Goal: Task Accomplishment & Management: Manage account settings

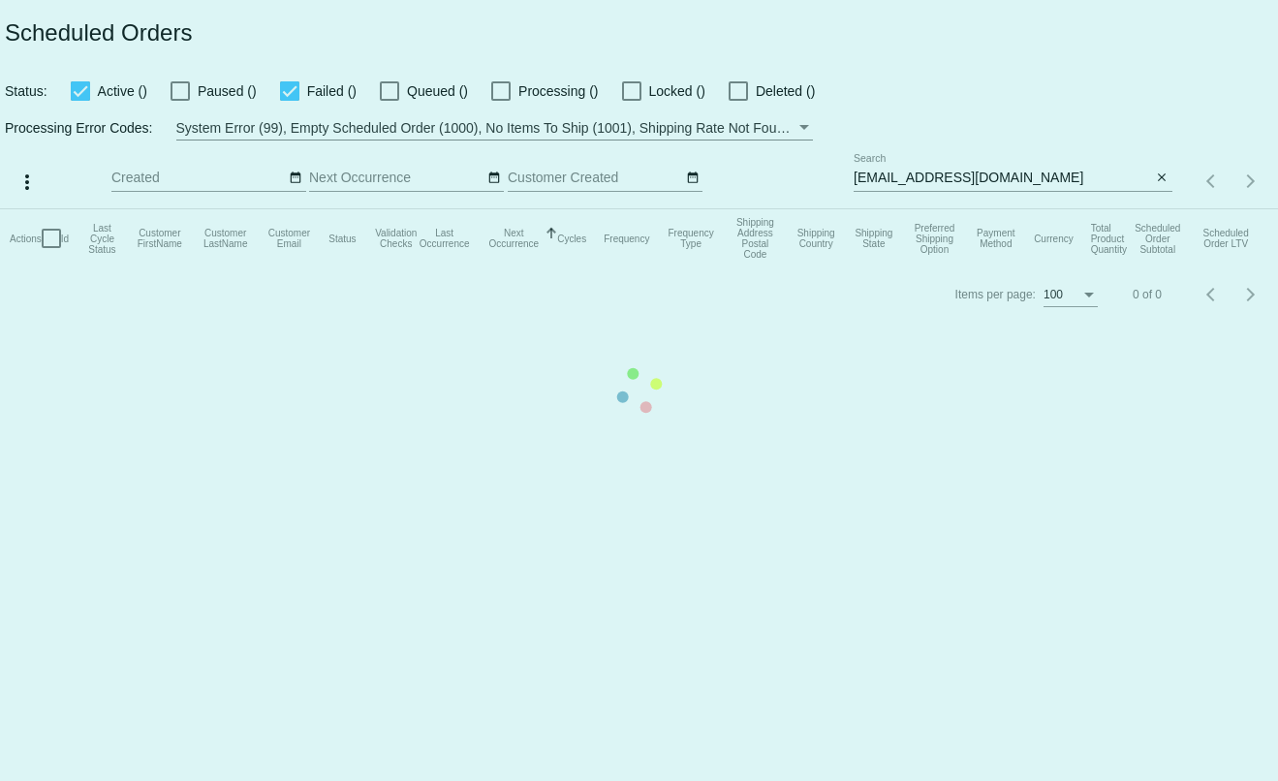
type input "[PERSON_NAME][EMAIL_ADDRESS][DOMAIN_NAME]"
click at [1073, 209] on mat-table "Actions Id Last Cycle Status Customer FirstName Customer LastName Customer Emai…" at bounding box center [639, 238] width 1278 height 58
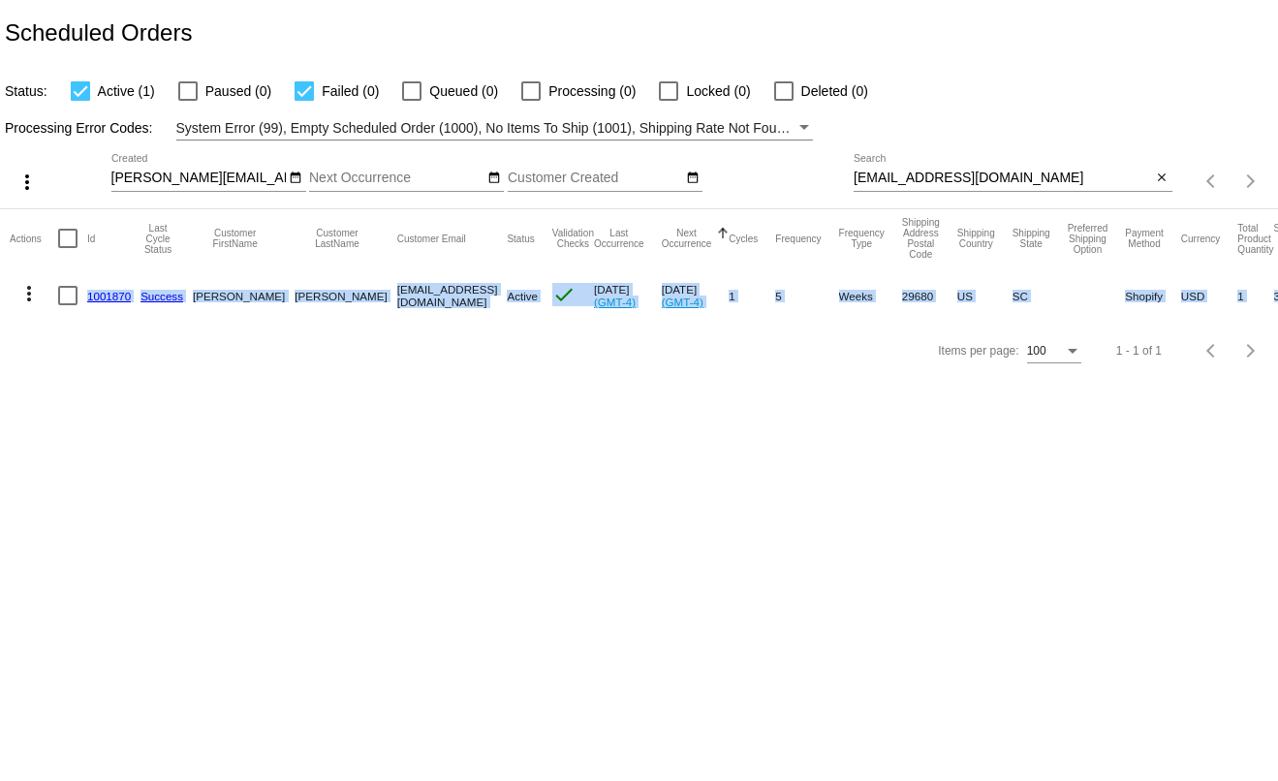
click at [100, 296] on link "1001870" at bounding box center [109, 296] width 44 height 13
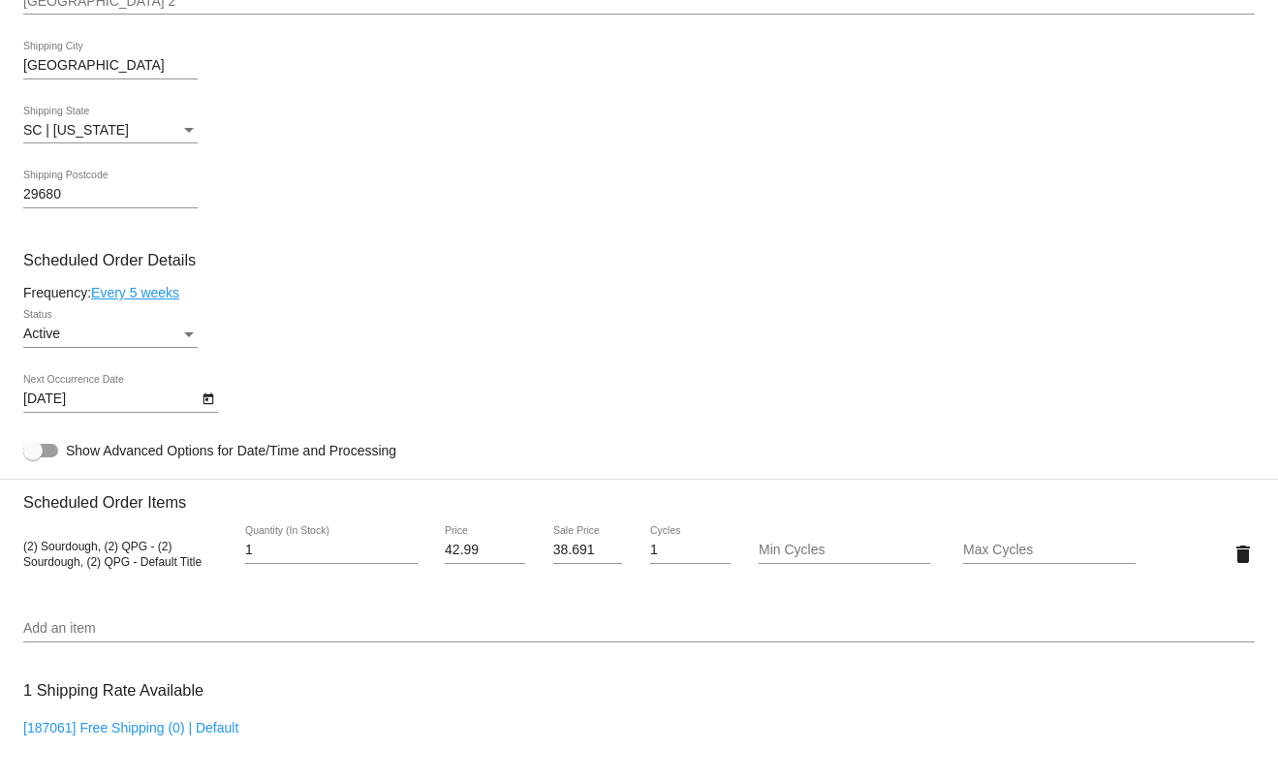
scroll to position [1066, 0]
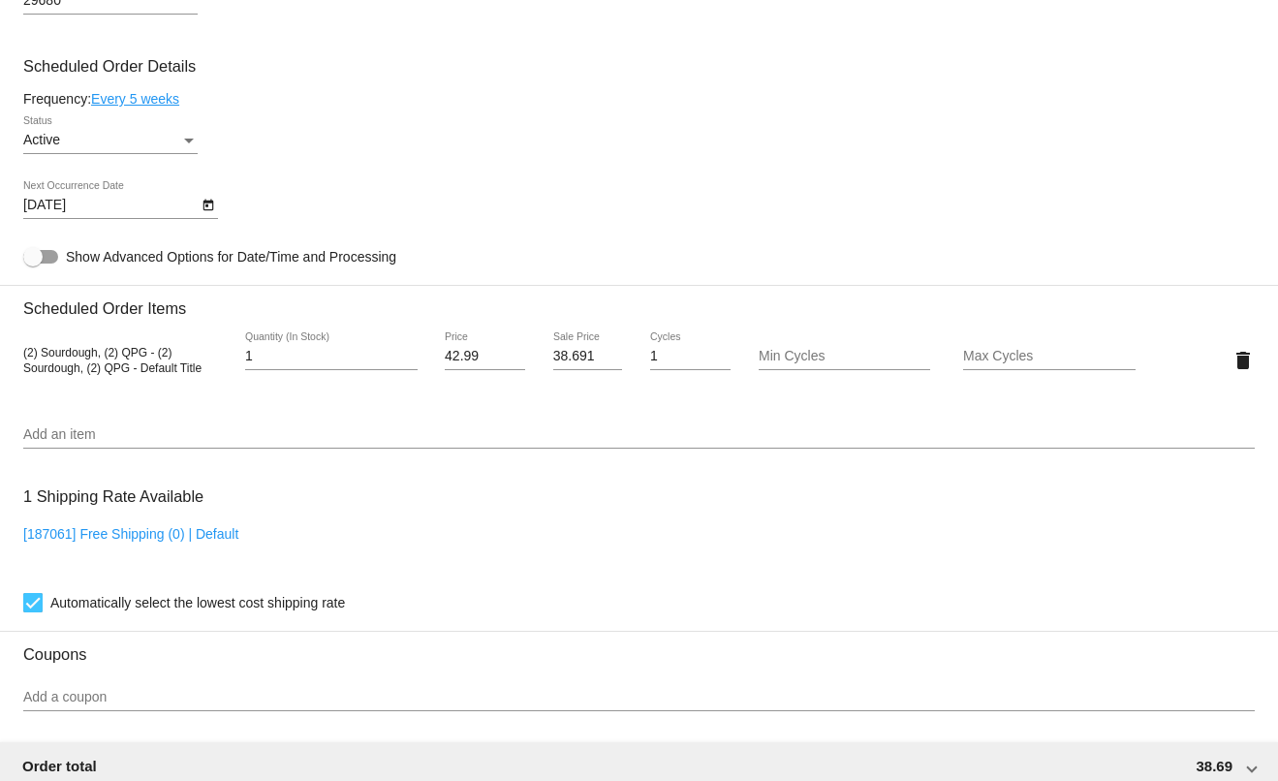
click at [566, 353] on input "38.691" at bounding box center [588, 357] width 70 height 16
type input "33.24"
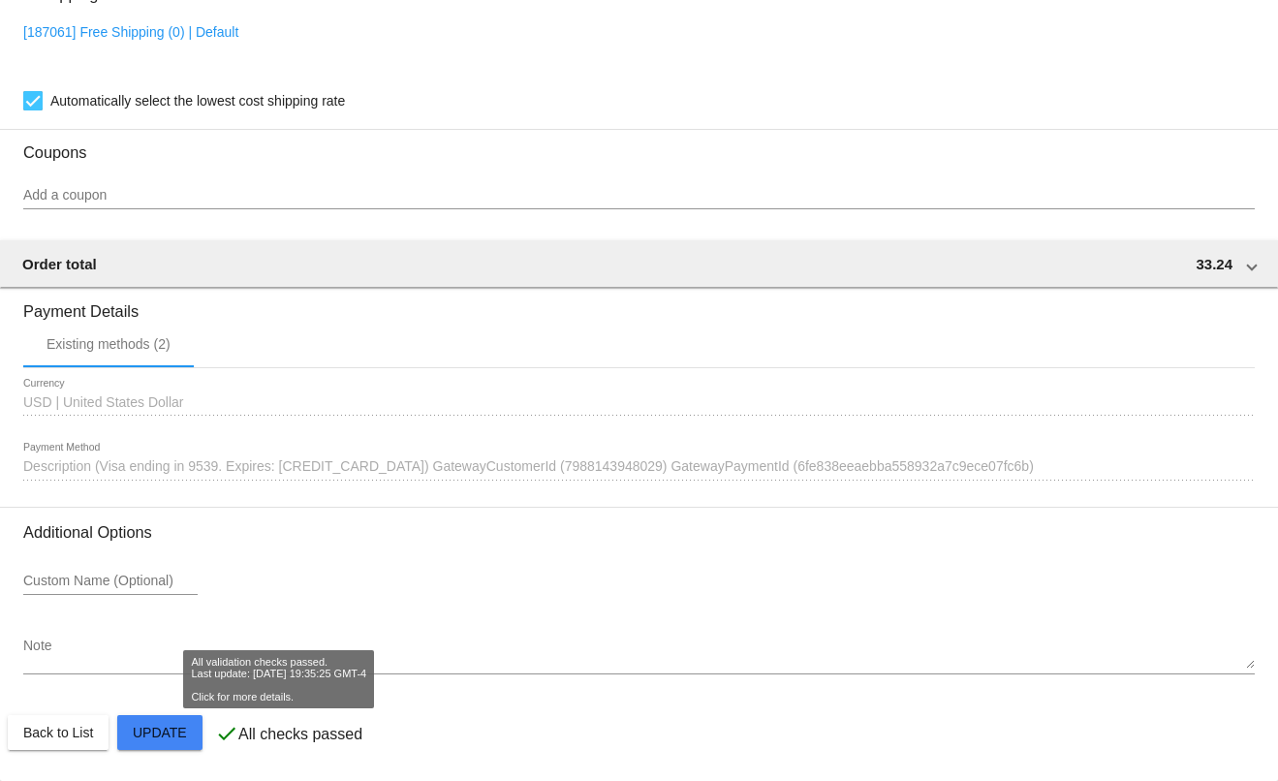
click at [167, 727] on span "Update" at bounding box center [160, 733] width 54 height 16
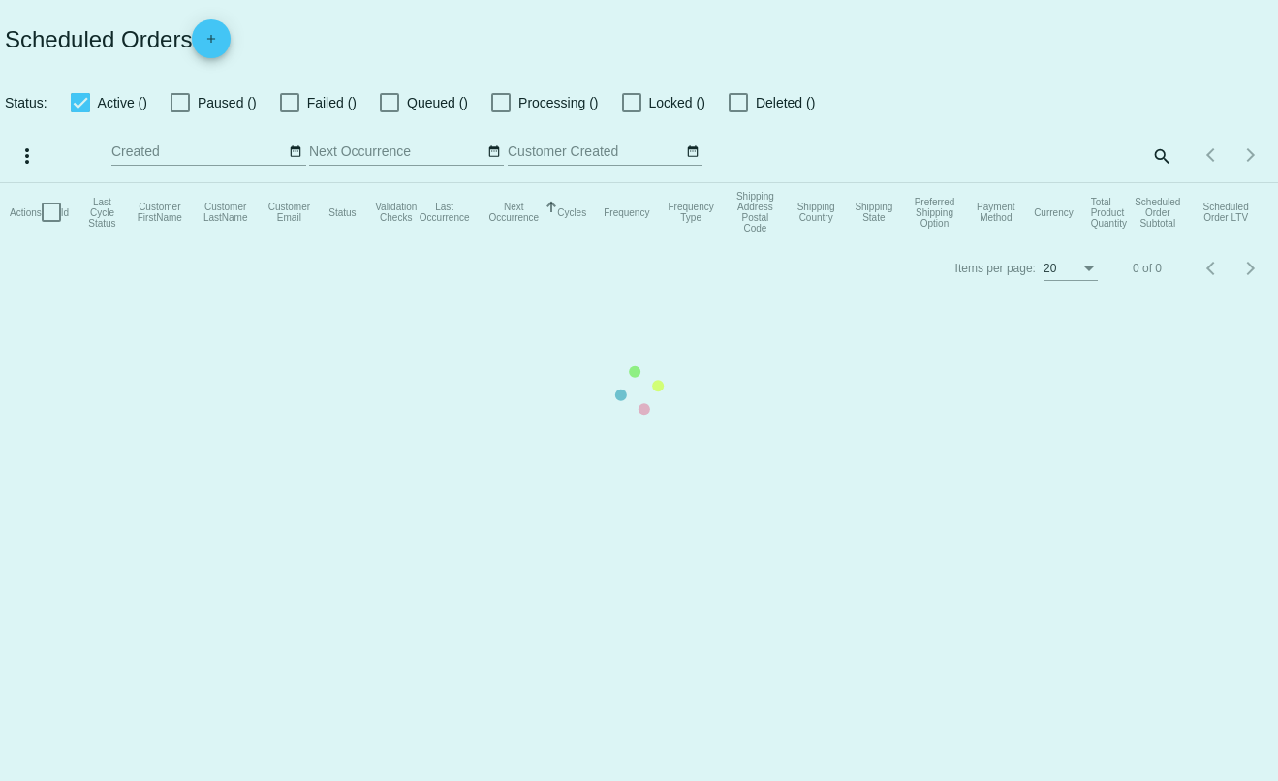
checkbox input "true"
type input "[PERSON_NAME][EMAIL_ADDRESS][DOMAIN_NAME]"
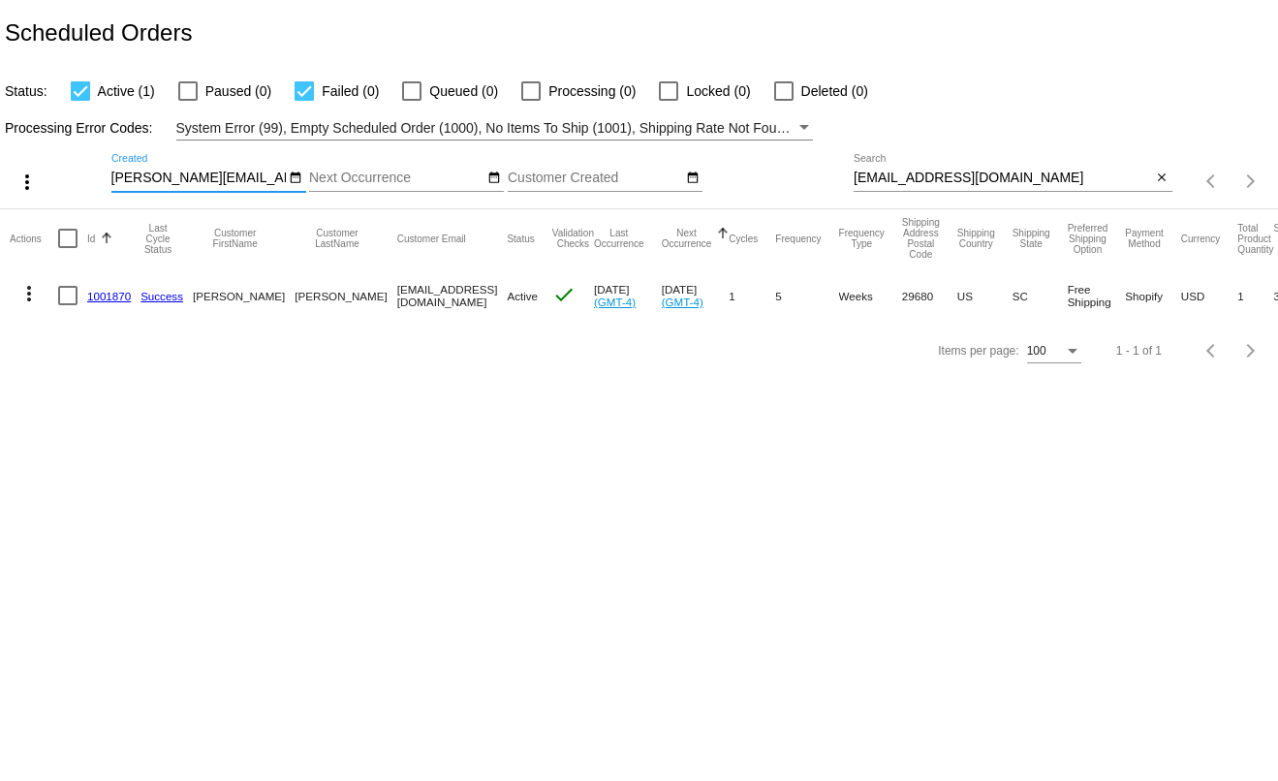
click at [100, 297] on link "1001870" at bounding box center [109, 296] width 44 height 13
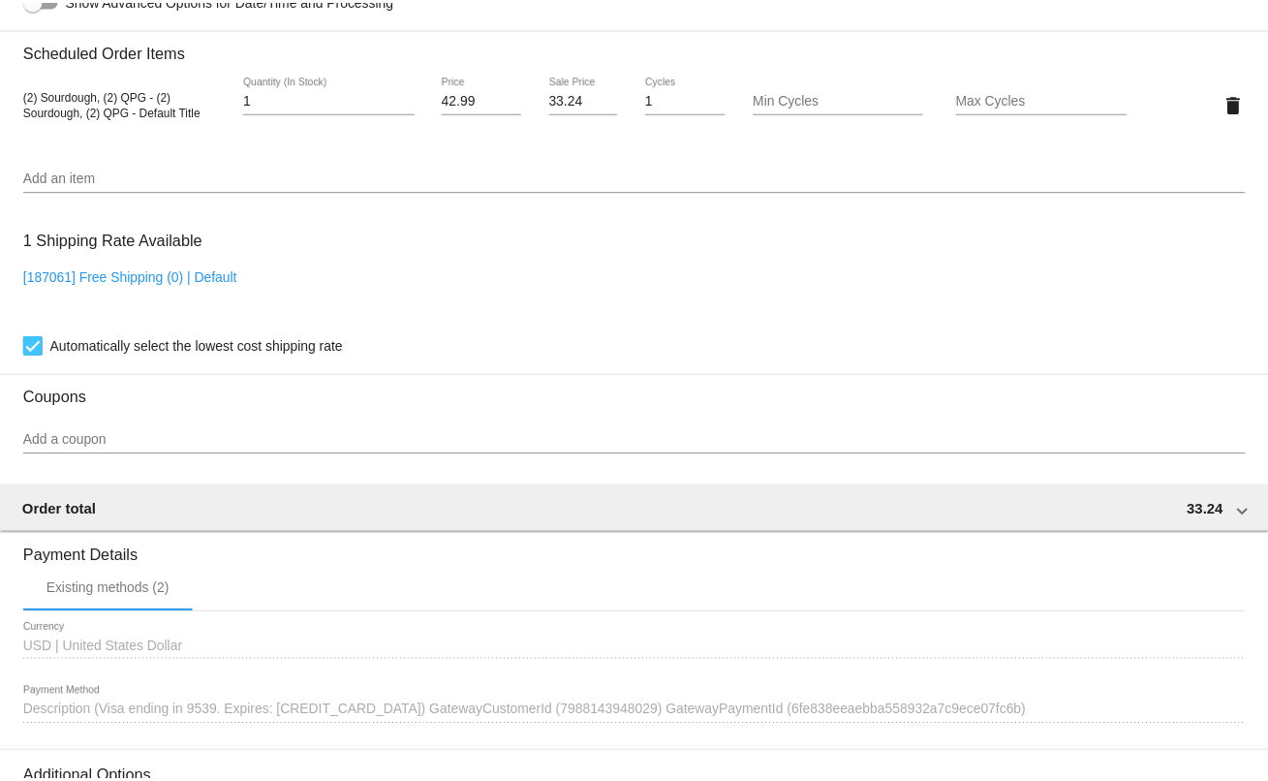
scroll to position [1550, 0]
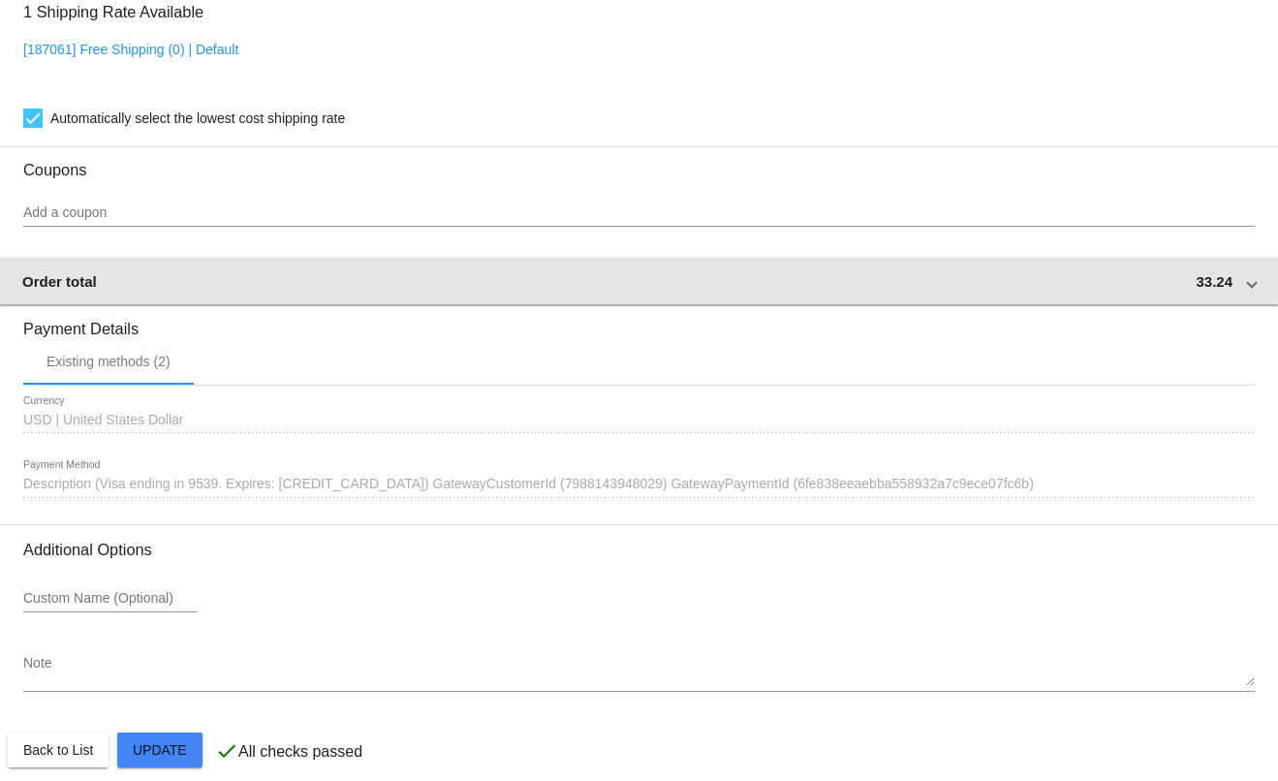
click at [1219, 293] on mat-expansion-panel-header "Order total 33.24" at bounding box center [639, 281] width 1280 height 47
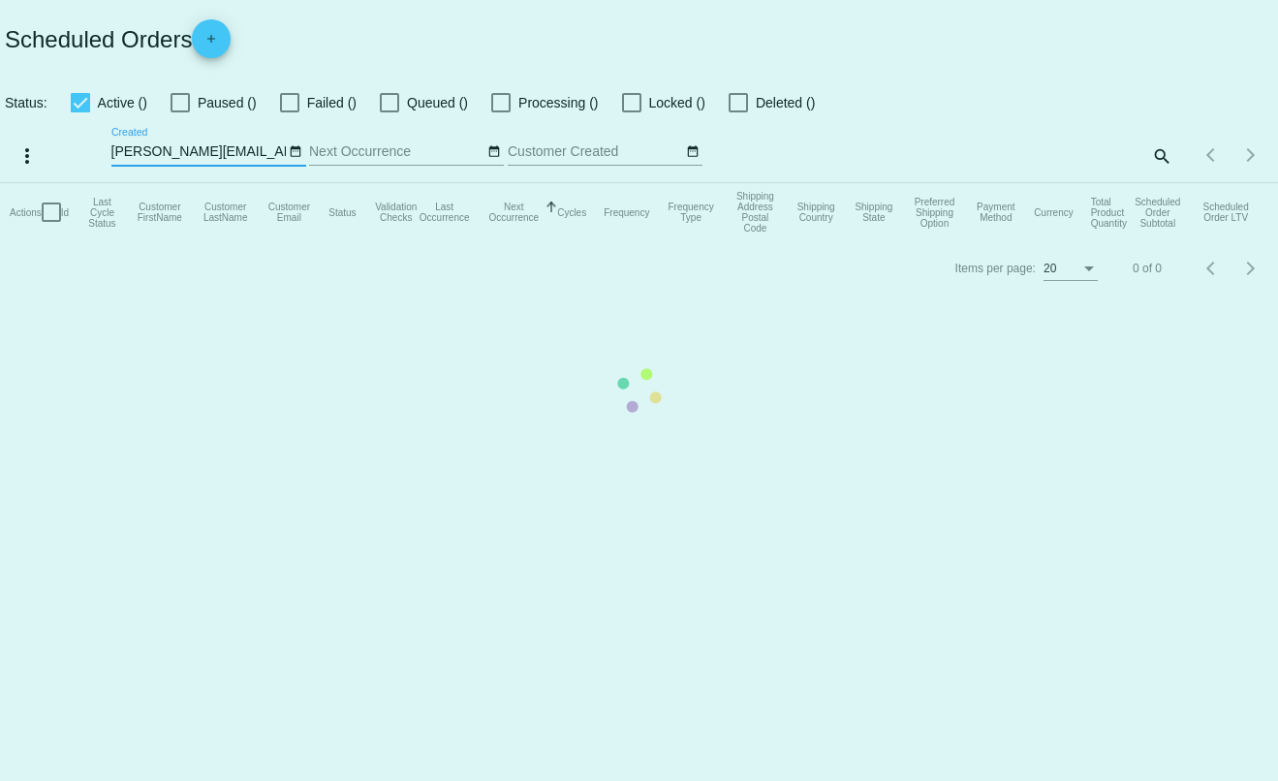
checkbox input "true"
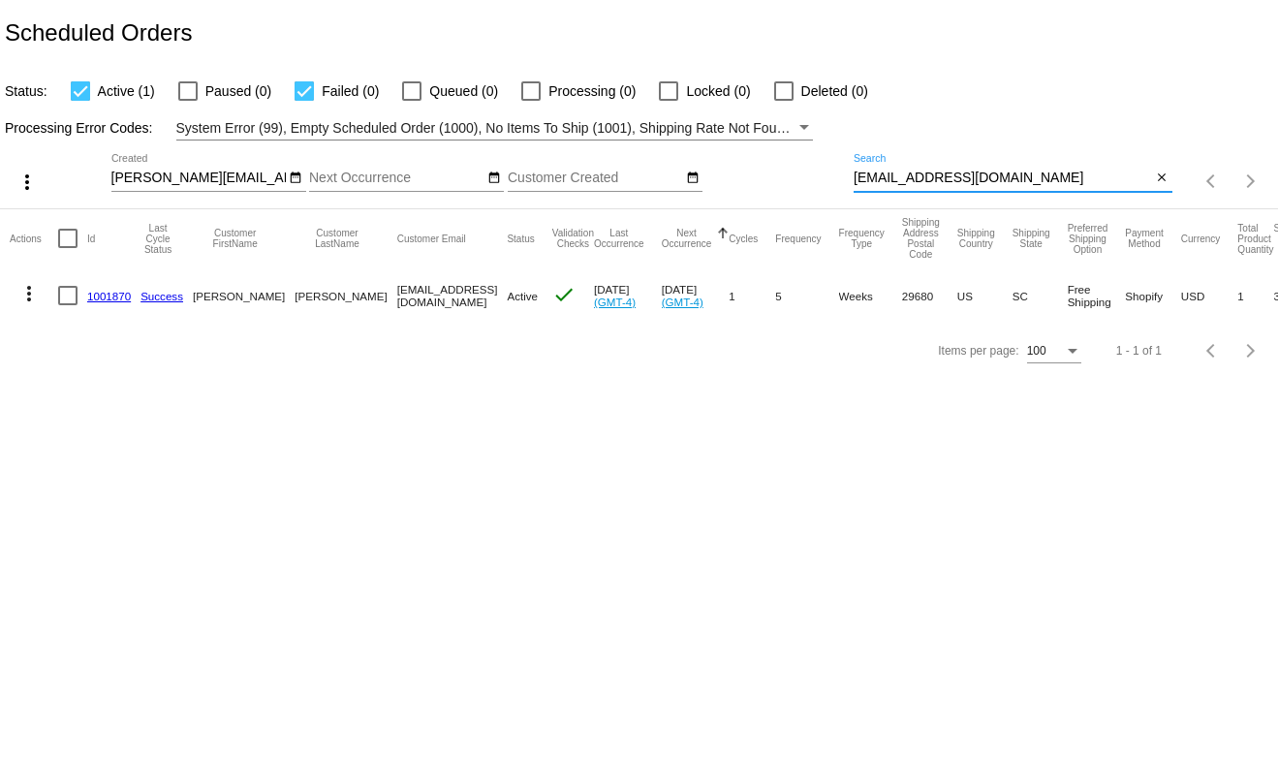
click at [1016, 174] on input "[EMAIL_ADDRESS][DOMAIN_NAME]" at bounding box center [1003, 179] width 298 height 16
paste input "ekalmes@mail.bradley.edu"
type input "ekalmes@mail.bradley.edu"
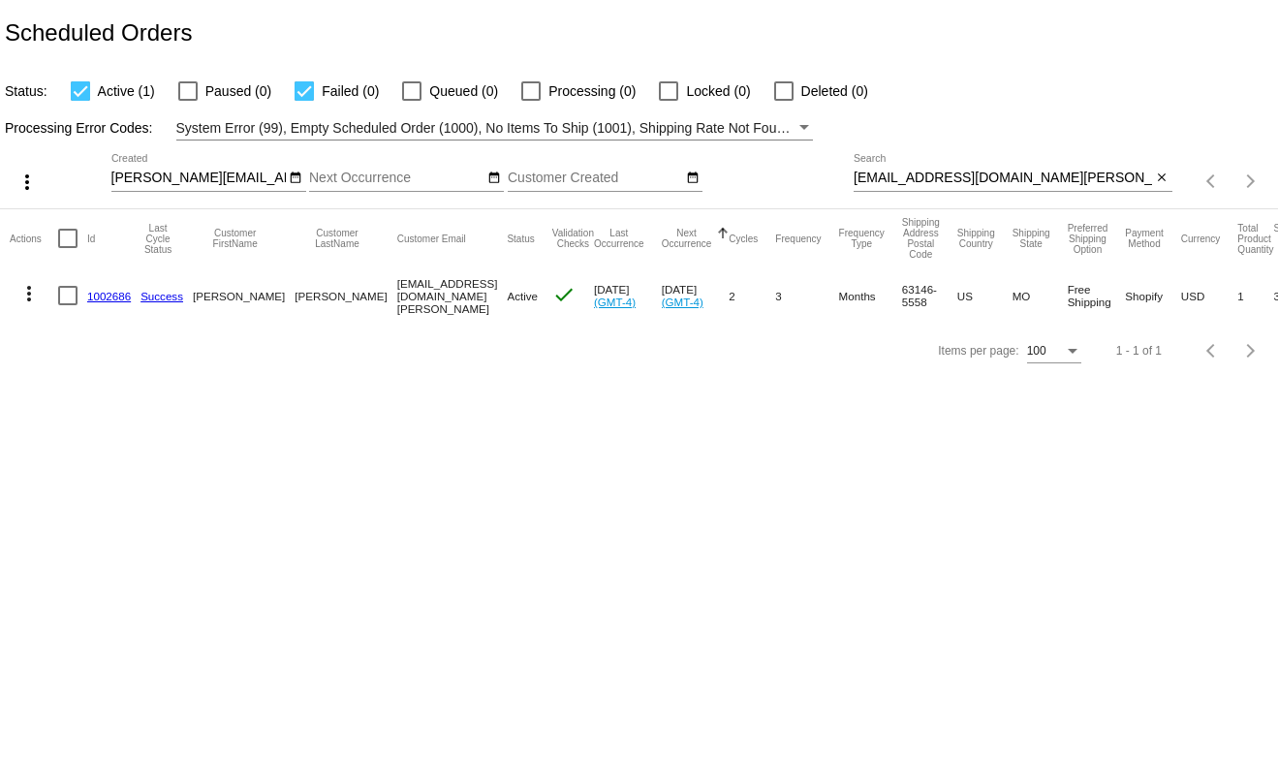
drag, startPoint x: 201, startPoint y: 338, endPoint x: 278, endPoint y: 327, distance: 78.2
click at [278, 327] on app-dashboard-scheduled-orders "Scheduled Orders Status: Active (1) Paused (0) Failed (0) Queued (0) Processing…" at bounding box center [639, 189] width 1278 height 378
click at [16, 286] on button "more_vert" at bounding box center [29, 291] width 39 height 39
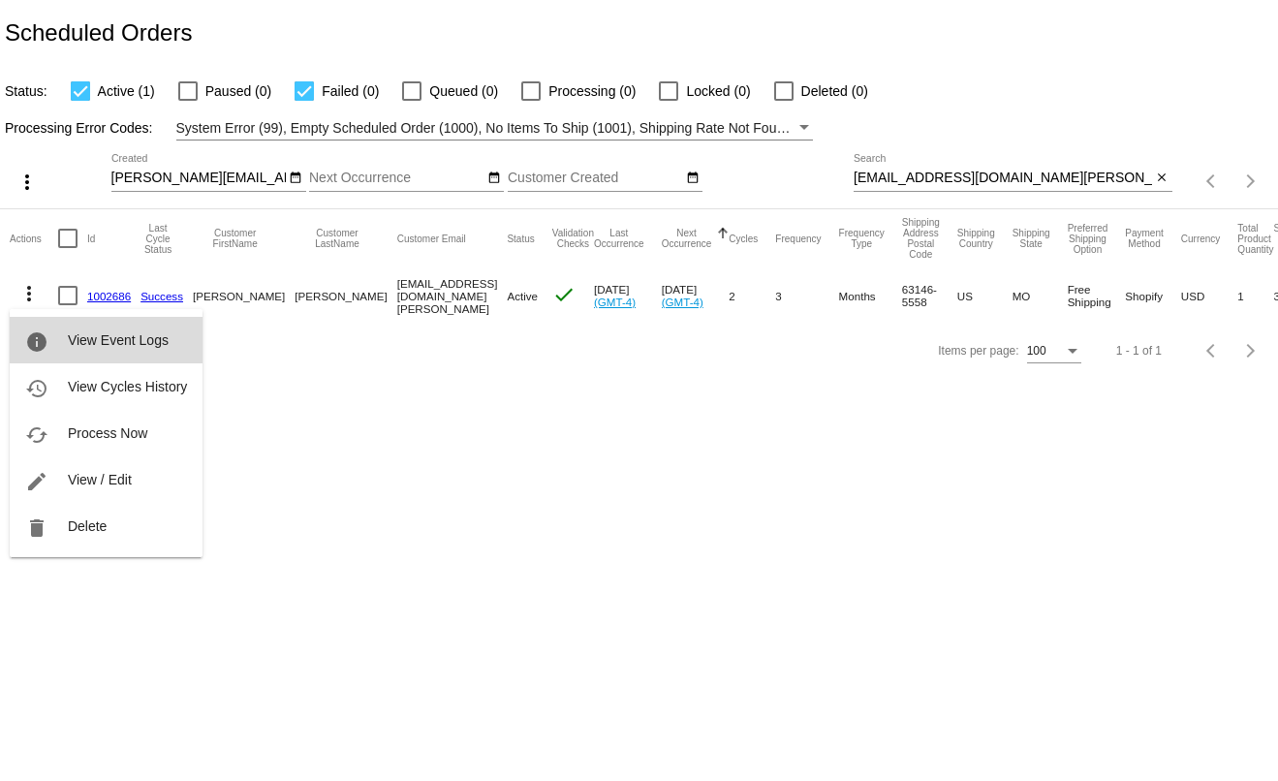
click at [55, 334] on button "info View Event Logs" at bounding box center [106, 340] width 193 height 47
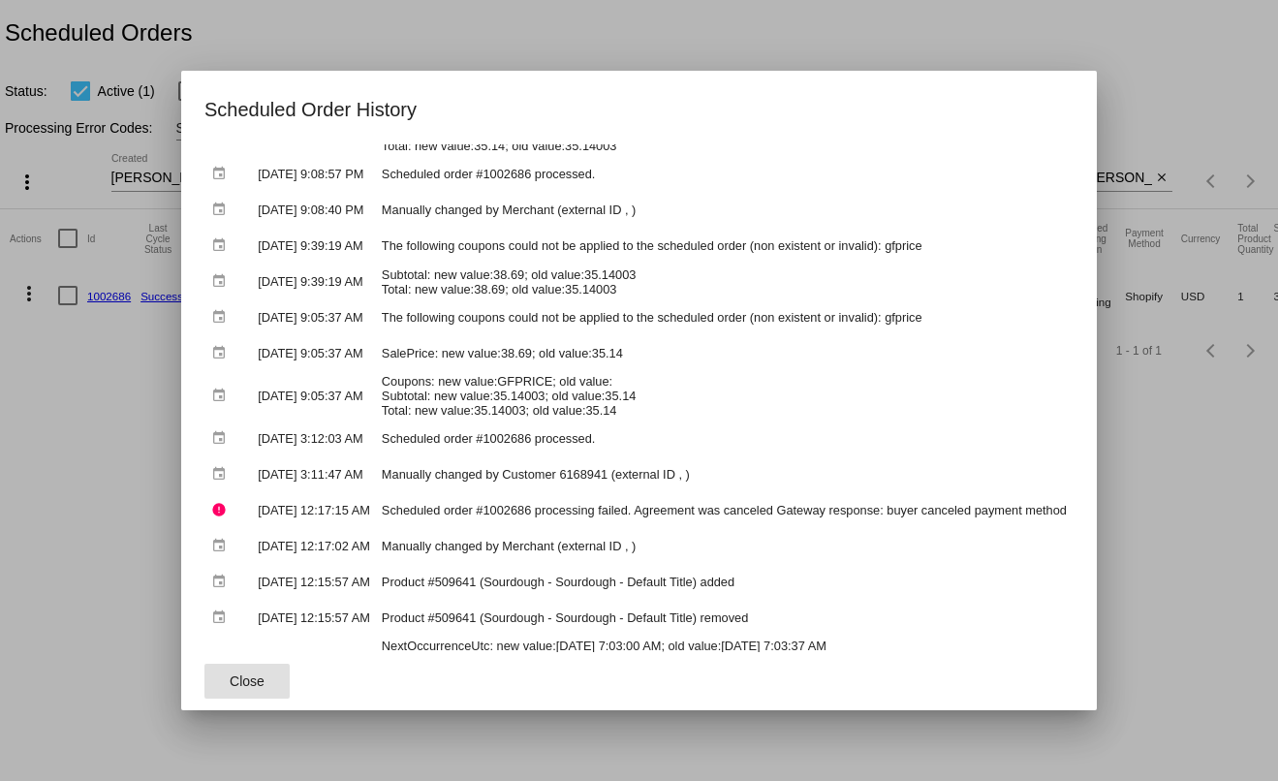
scroll to position [388, 0]
